Goal: Transaction & Acquisition: Purchase product/service

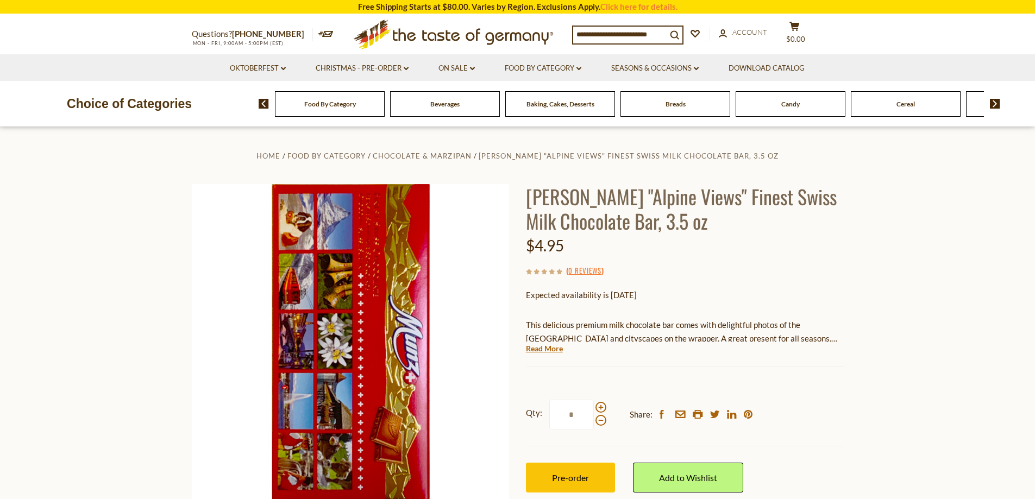
click at [610, 36] on input at bounding box center [619, 34] width 93 height 15
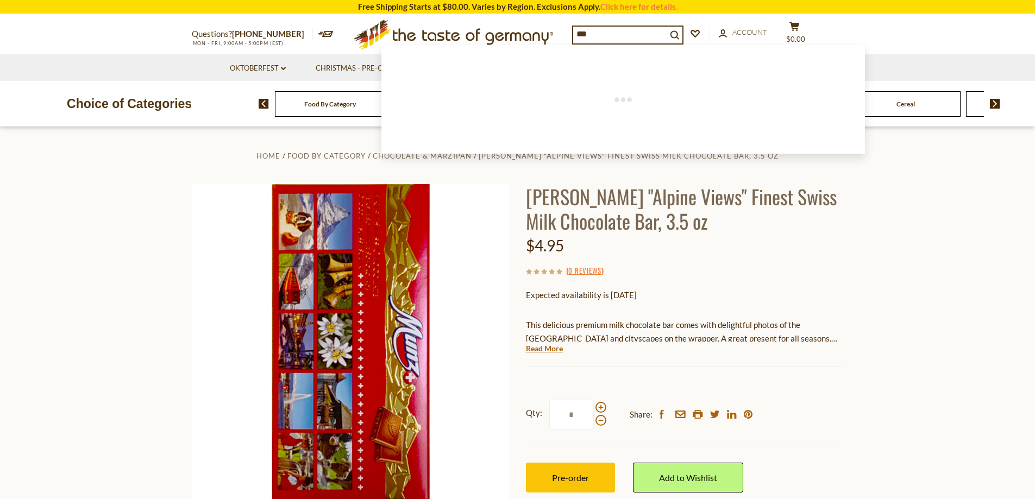
type input "****"
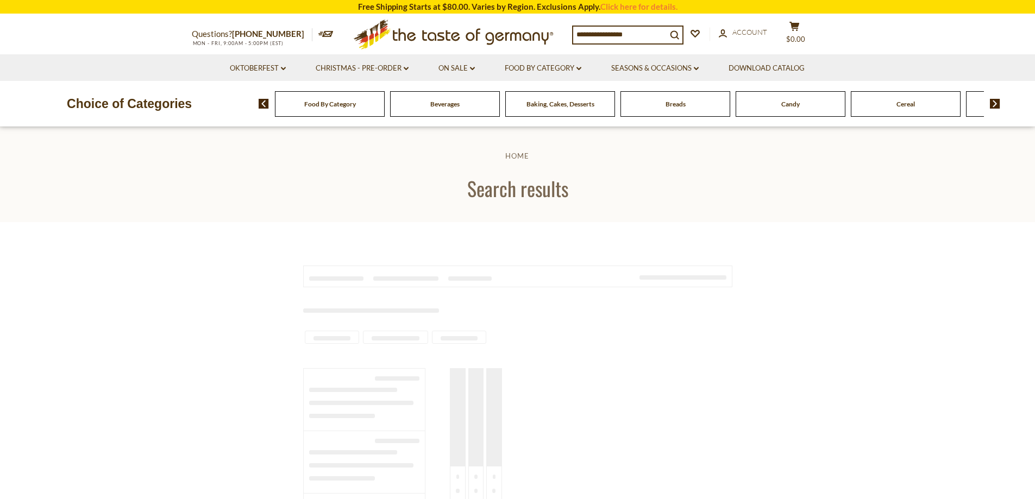
type input "****"
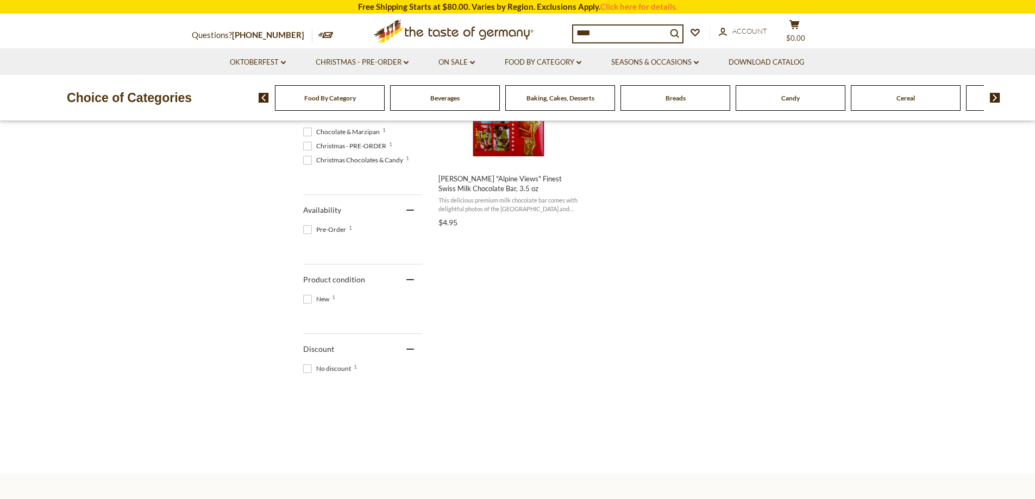
scroll to position [163, 0]
